Goal: Information Seeking & Learning: Learn about a topic

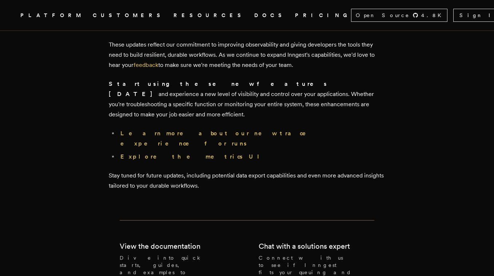
scroll to position [2049, 0]
click at [204, 129] on strong "Learn more about our new trace experience for runs" at bounding box center [218, 137] width 196 height 17
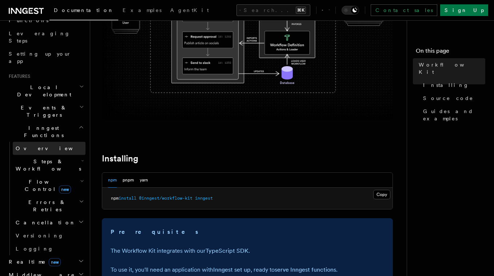
scroll to position [120, 0]
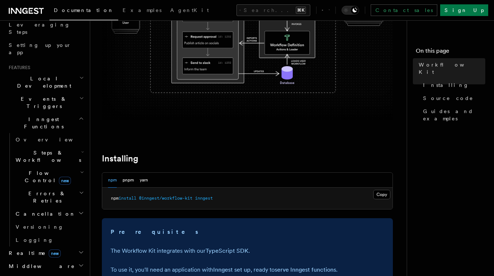
click at [37, 149] on span "Steps & Workflows" at bounding box center [47, 156] width 68 height 15
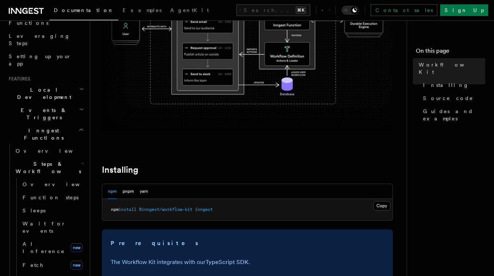
scroll to position [150, 0]
click at [47, 194] on span "Function steps" at bounding box center [51, 197] width 56 height 6
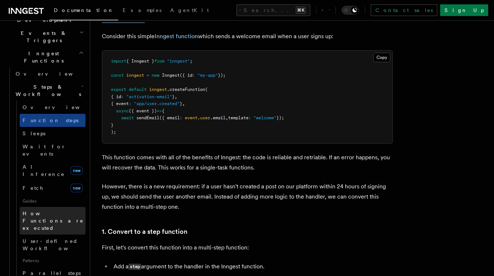
scroll to position [188, 0]
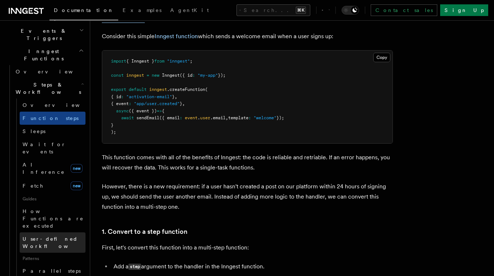
click at [51, 236] on span "User-defined Workflows" at bounding box center [55, 242] width 65 height 13
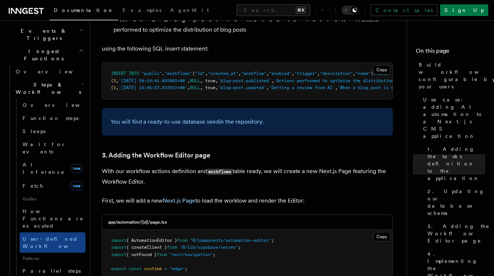
scroll to position [1466, 0]
click at [219, 168] on code "workflows" at bounding box center [219, 171] width 25 height 6
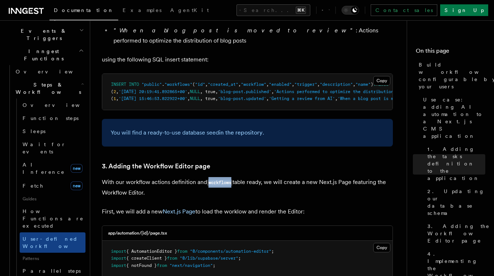
scroll to position [1452, 0]
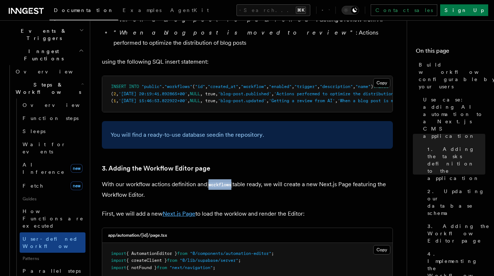
click at [185, 210] on link "Next.js Page" at bounding box center [178, 213] width 33 height 7
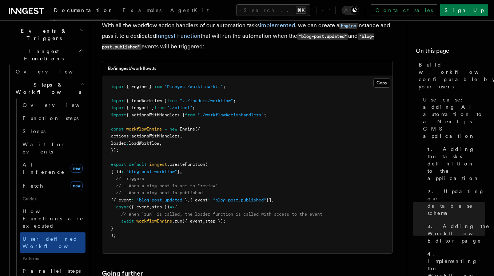
scroll to position [3291, 0]
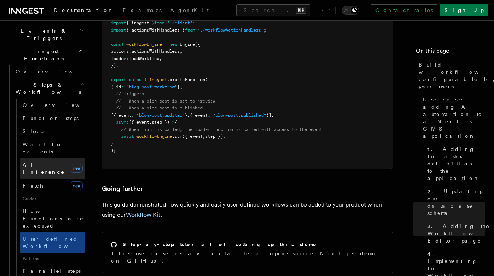
click at [42, 162] on span "AI Inference" at bounding box center [44, 168] width 42 height 13
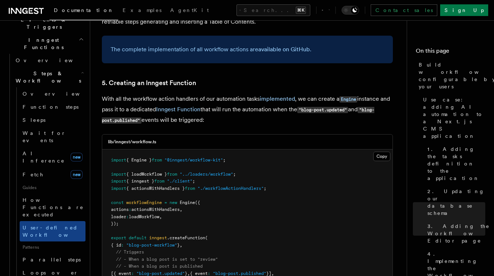
scroll to position [200, 0]
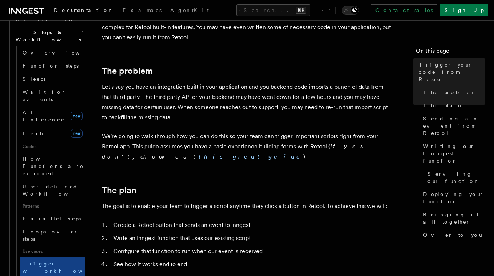
scroll to position [241, 0]
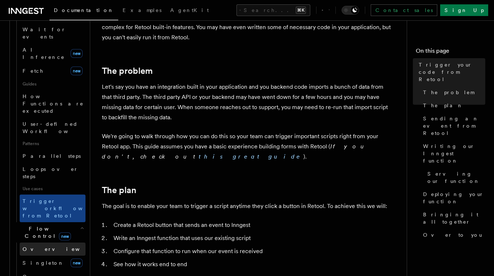
scroll to position [318, 0]
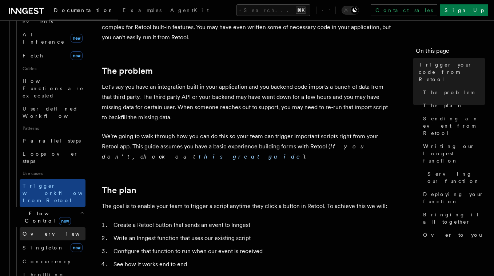
click at [41, 227] on link "Overview" at bounding box center [53, 233] width 66 height 13
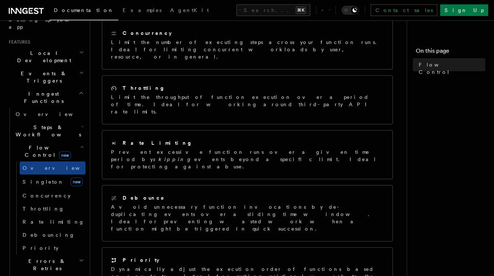
scroll to position [144, 0]
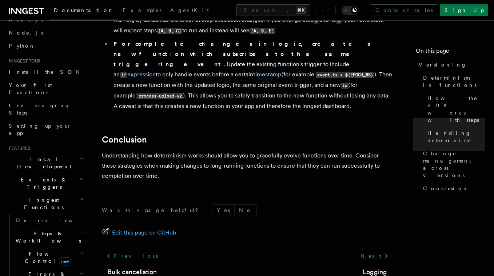
scroll to position [25, 0]
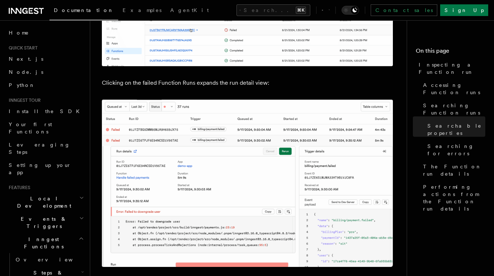
scroll to position [1135, 0]
